Goal: Check status: Check status

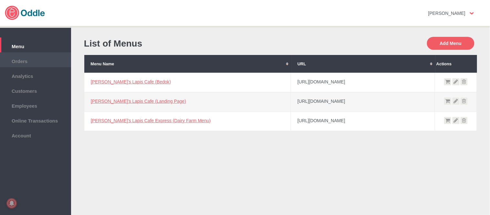
drag, startPoint x: 0, startPoint y: 0, endPoint x: 47, endPoint y: 59, distance: 75.2
click at [47, 59] on span "Orders" at bounding box center [35, 60] width 65 height 7
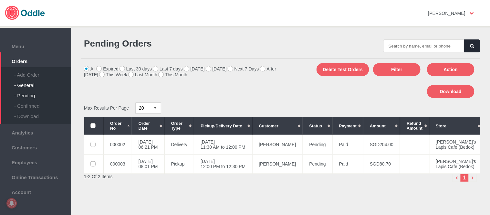
click at [24, 83] on div "- General" at bounding box center [42, 83] width 57 height 10
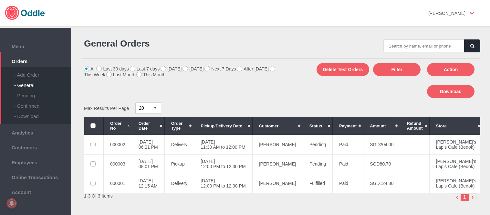
click at [414, 45] on input "text" at bounding box center [424, 45] width 81 height 13
type input "000003"
click at [476, 45] on button "button" at bounding box center [473, 45] width 16 height 13
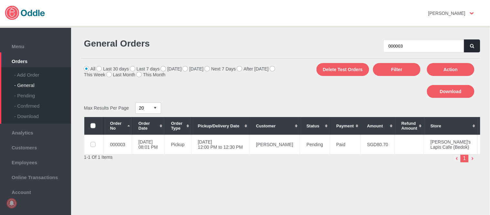
click at [471, 46] on icon "button" at bounding box center [473, 46] width 4 height 4
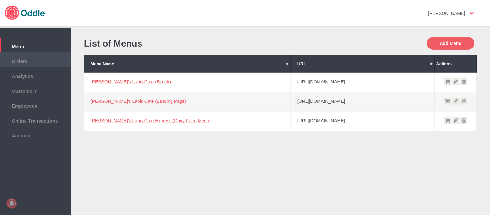
click at [33, 64] on li "Orders" at bounding box center [35, 59] width 71 height 15
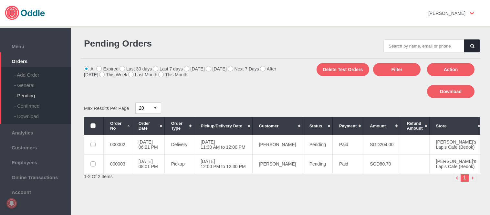
click at [29, 83] on div "- General" at bounding box center [42, 83] width 57 height 10
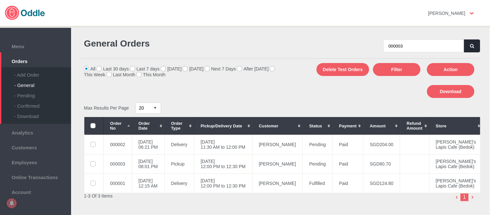
type input "000003"
click at [472, 44] on icon "button" at bounding box center [473, 46] width 4 height 4
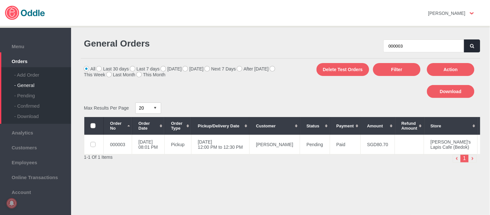
click at [468, 44] on button "button" at bounding box center [473, 45] width 16 height 13
